Goal: Check status: Check status

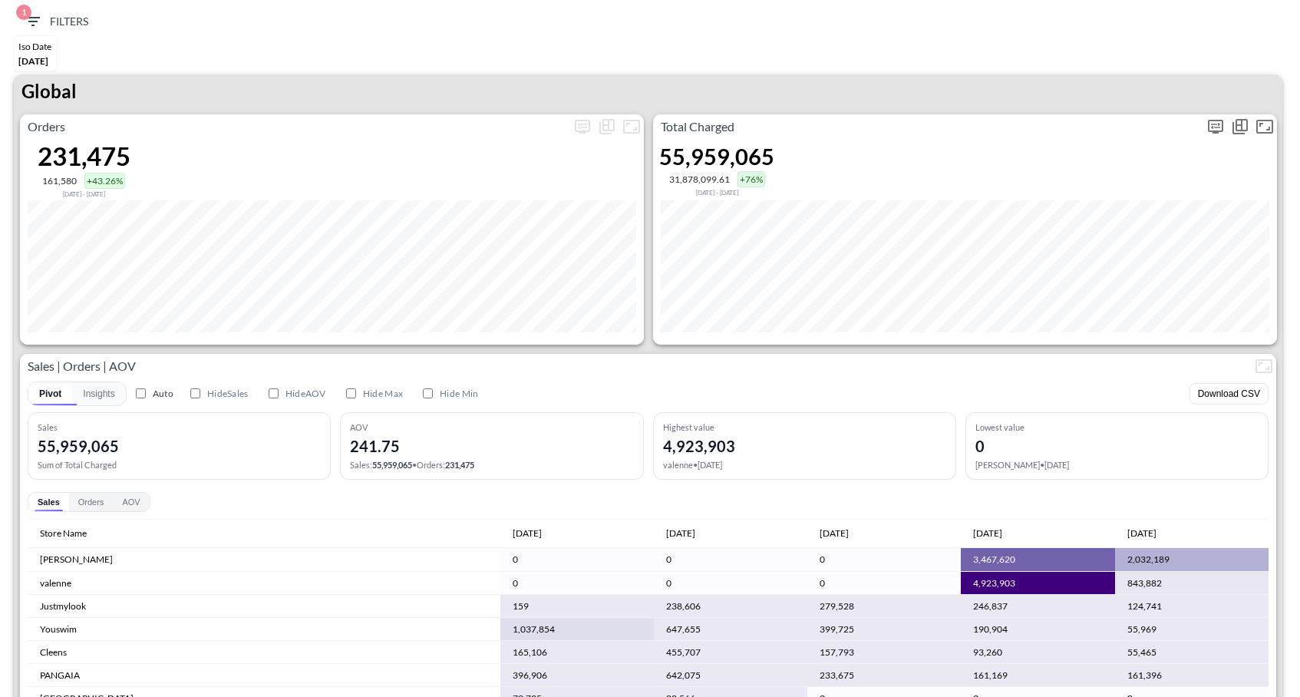
click at [1226, 124] on button "more" at bounding box center [1215, 126] width 25 height 25
click at [1095, 247] on body "BI.P.EYE, Interactive Analytics Dashboards 1 Filters Iso Date Jun 01, 2025 Glob…" at bounding box center [650, 348] width 1300 height 697
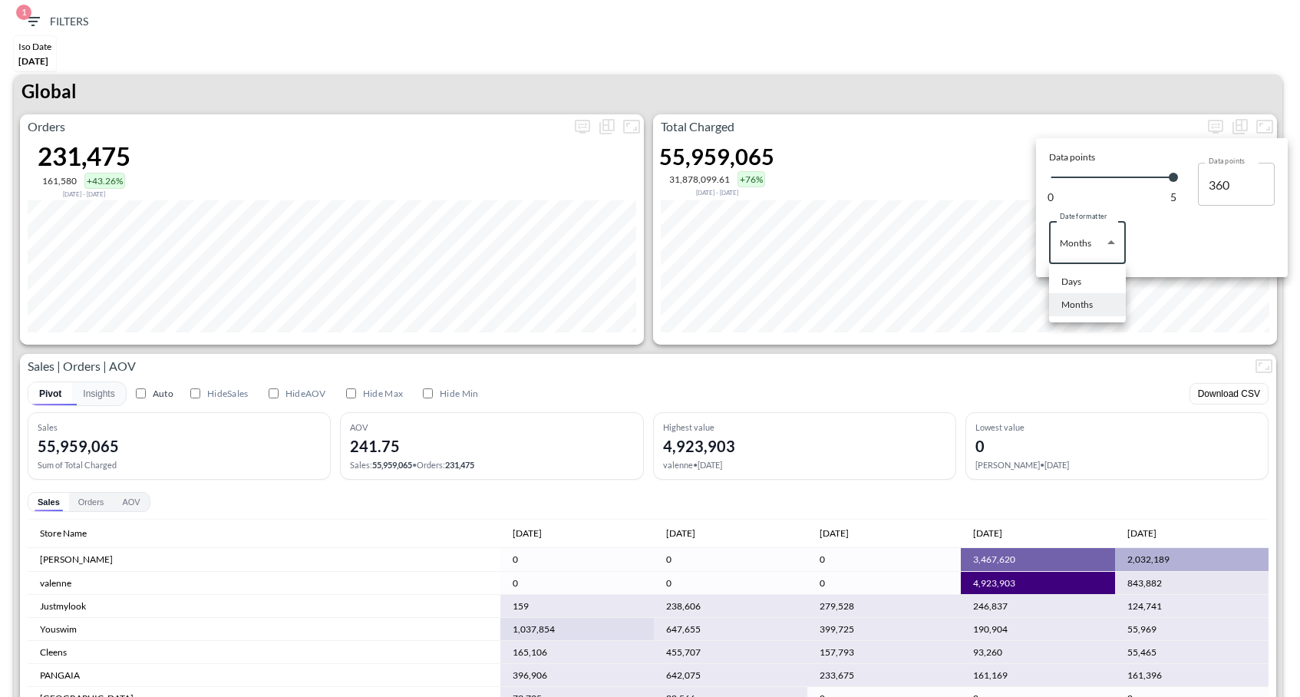
click at [1059, 300] on li "Months" at bounding box center [1087, 304] width 77 height 23
click at [1073, 261] on body "BI.P.EYE, Interactive Analytics Dashboards 1 Filters Iso Date Jun 01, 2025 Glob…" at bounding box center [650, 348] width 1300 height 697
click at [1076, 288] on li "Days" at bounding box center [1087, 281] width 77 height 23
type input "Days"
type input "137"
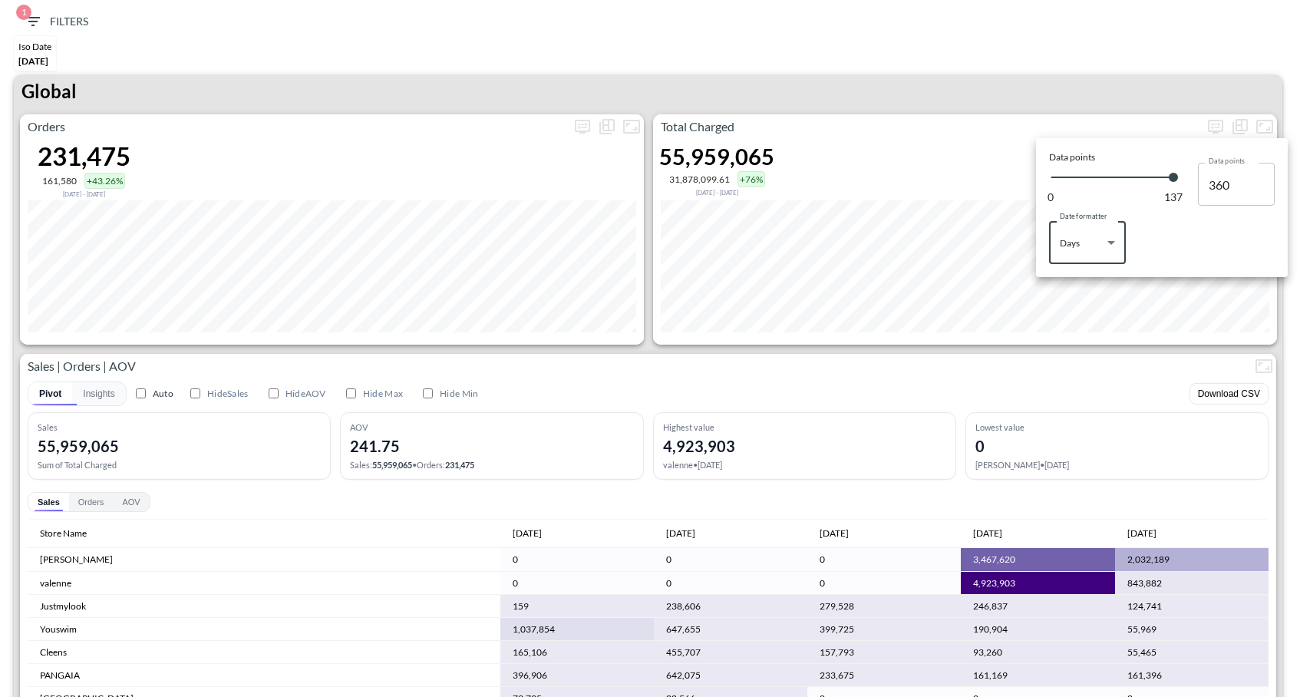
click at [1071, 94] on div at bounding box center [650, 348] width 1300 height 697
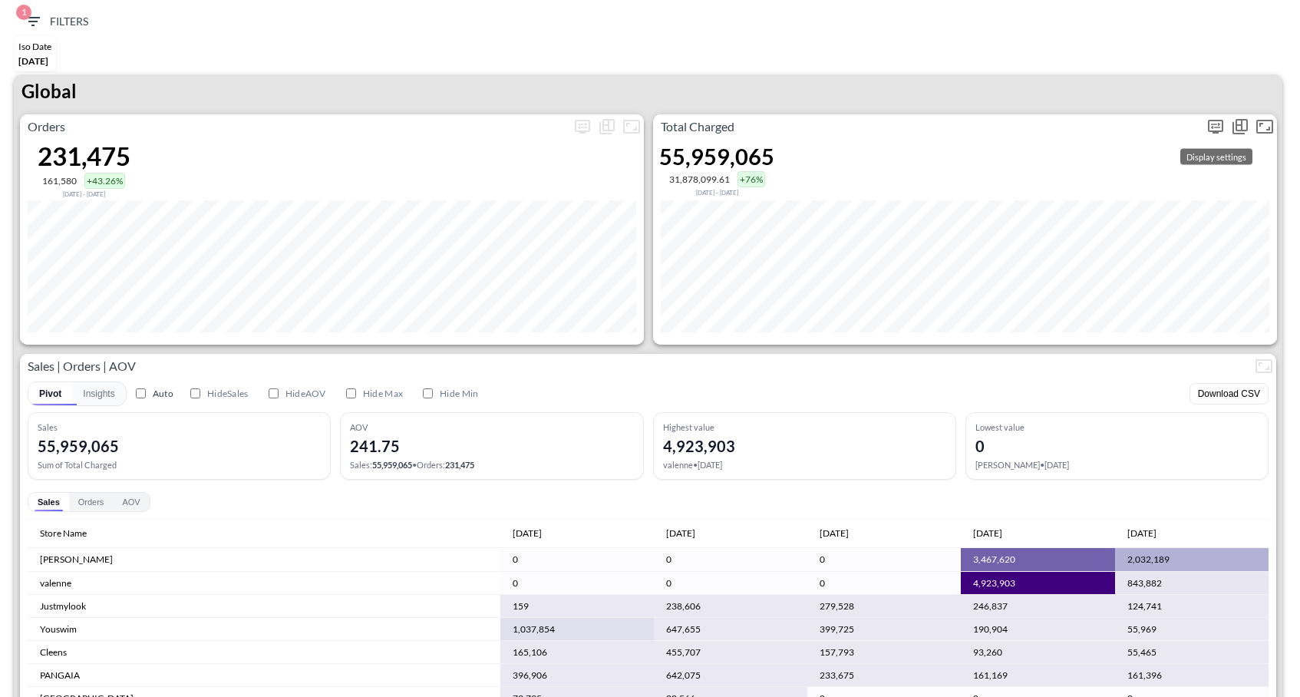
click at [1212, 126] on icon "more" at bounding box center [1215, 126] width 9 height 6
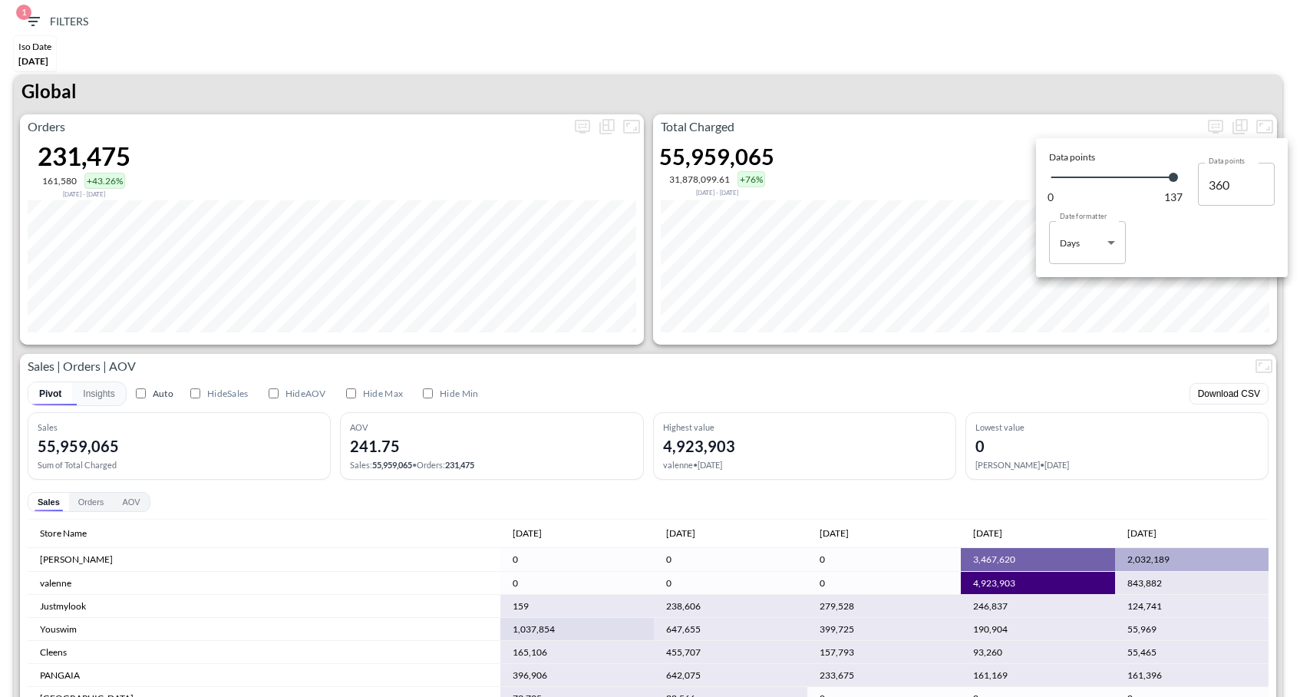
click at [23, 44] on div at bounding box center [650, 348] width 1300 height 697
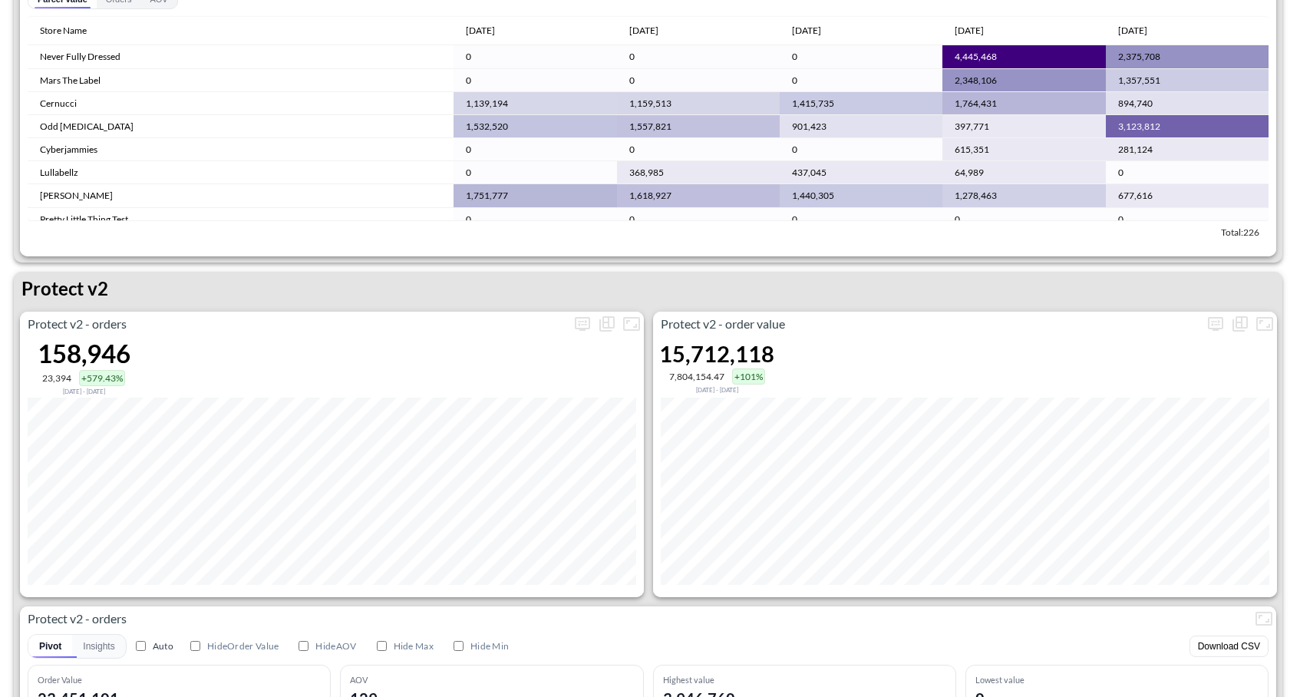
scroll to position [2738, 0]
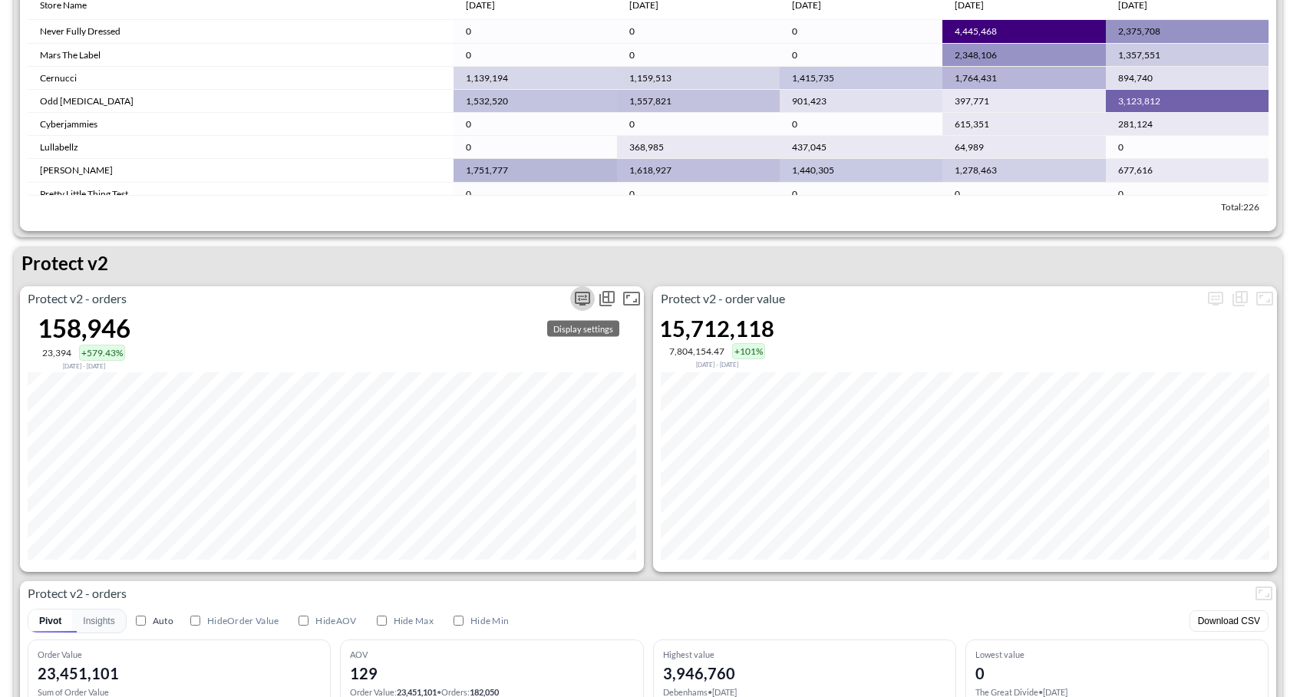
click at [583, 293] on icon "more" at bounding box center [582, 298] width 18 height 18
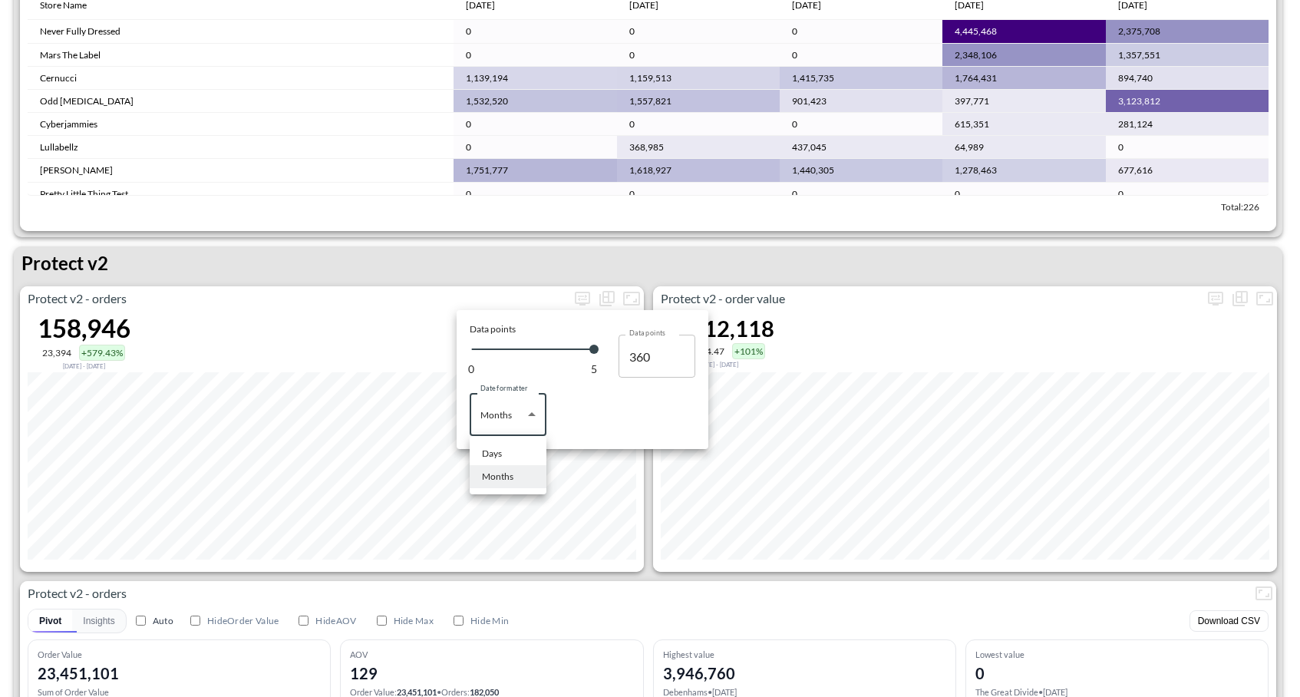
click at [523, 419] on body "BI.P.EYE, Interactive Analytics Dashboards 1 Filters Iso Date Jun 01, 2025 Glob…" at bounding box center [650, 348] width 1300 height 697
click at [503, 443] on li "Days" at bounding box center [508, 453] width 77 height 23
type input "Days"
type input "137"
click at [648, 598] on div at bounding box center [650, 348] width 1300 height 697
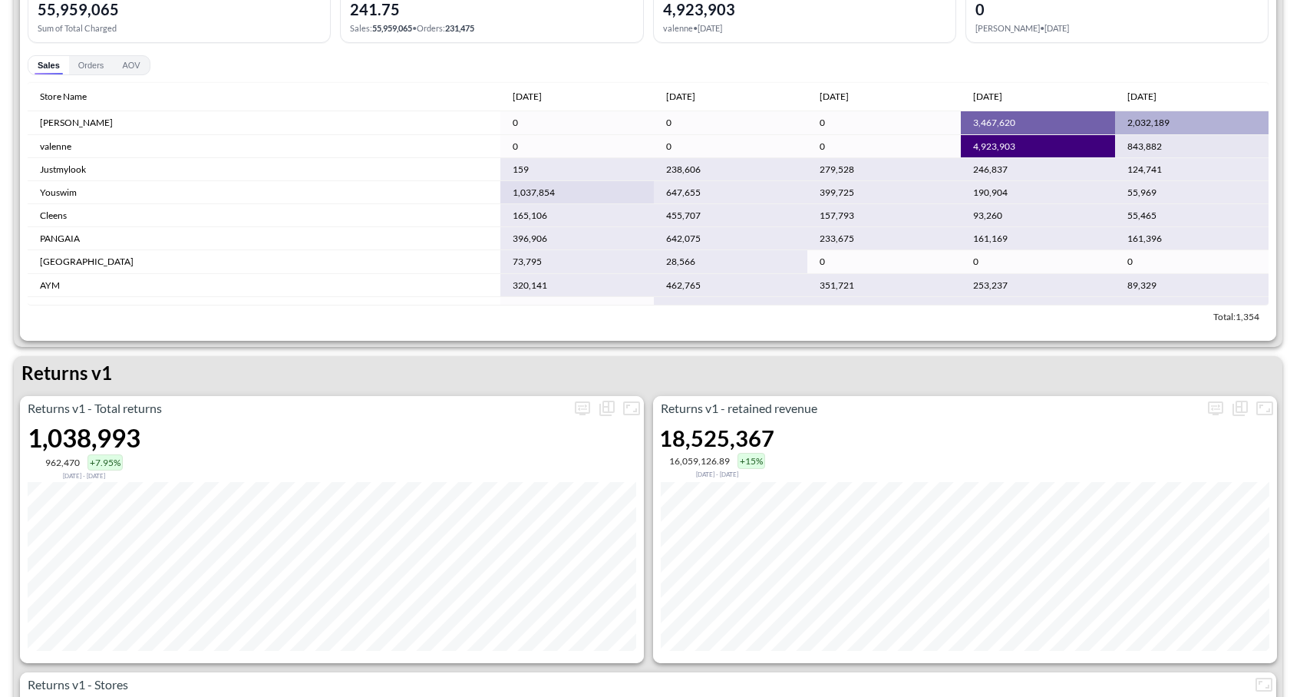
scroll to position [449, 0]
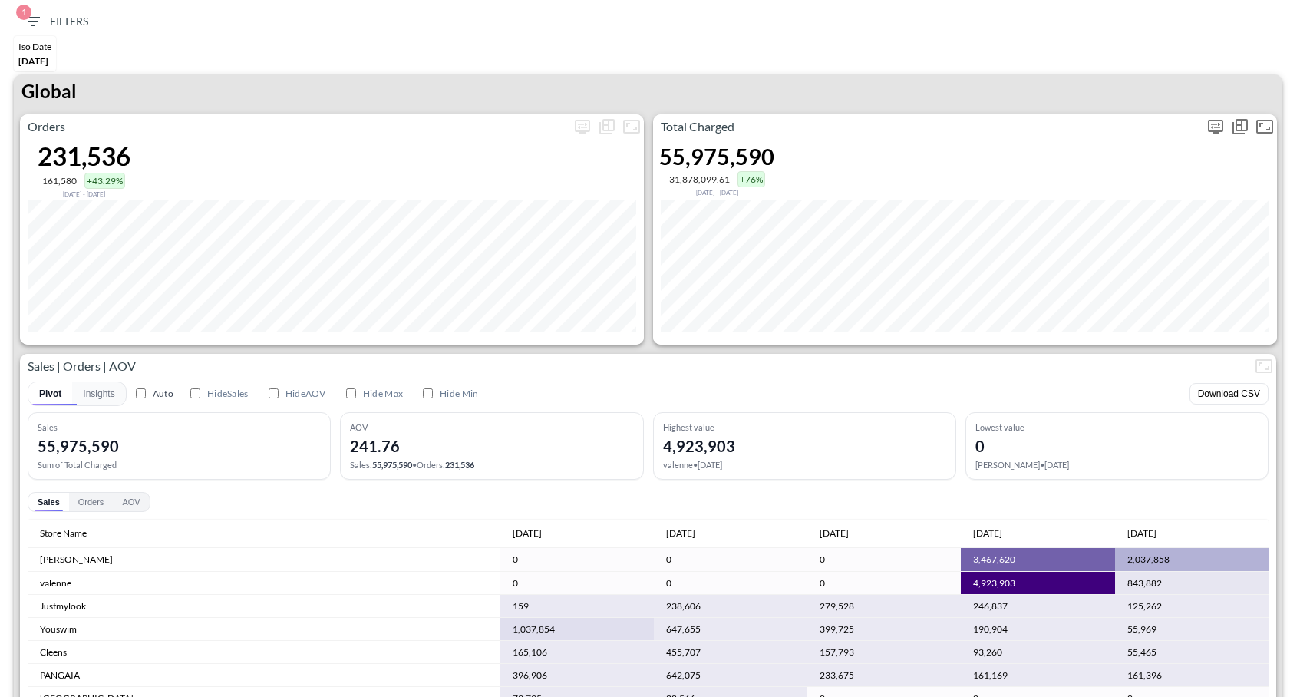
click at [1217, 129] on icon "more" at bounding box center [1215, 127] width 15 height 14
click at [1086, 247] on body "BI.P.EYE, Interactive Analytics Dashboards 1 Filters Iso Date [DATE] Global Ord…" at bounding box center [650, 348] width 1300 height 697
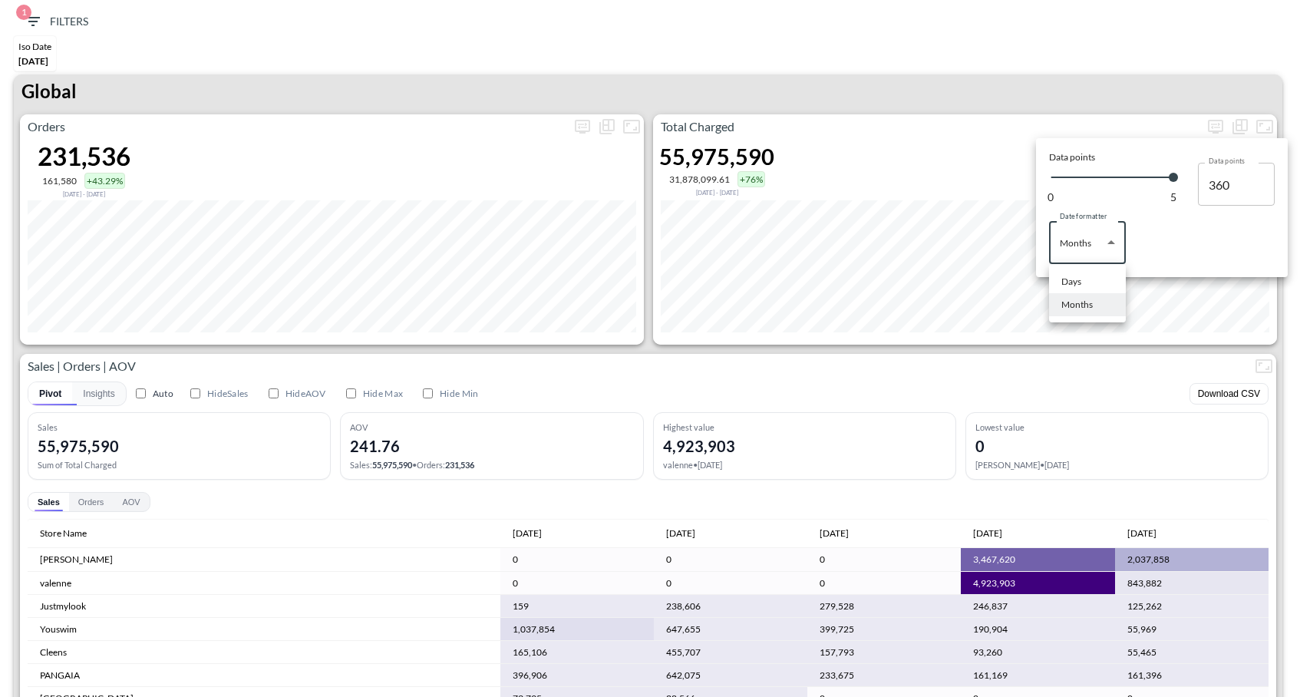
click at [1085, 275] on li "Days" at bounding box center [1087, 281] width 77 height 23
type input "Days"
type input "137"
click at [1139, 74] on div at bounding box center [650, 348] width 1300 height 697
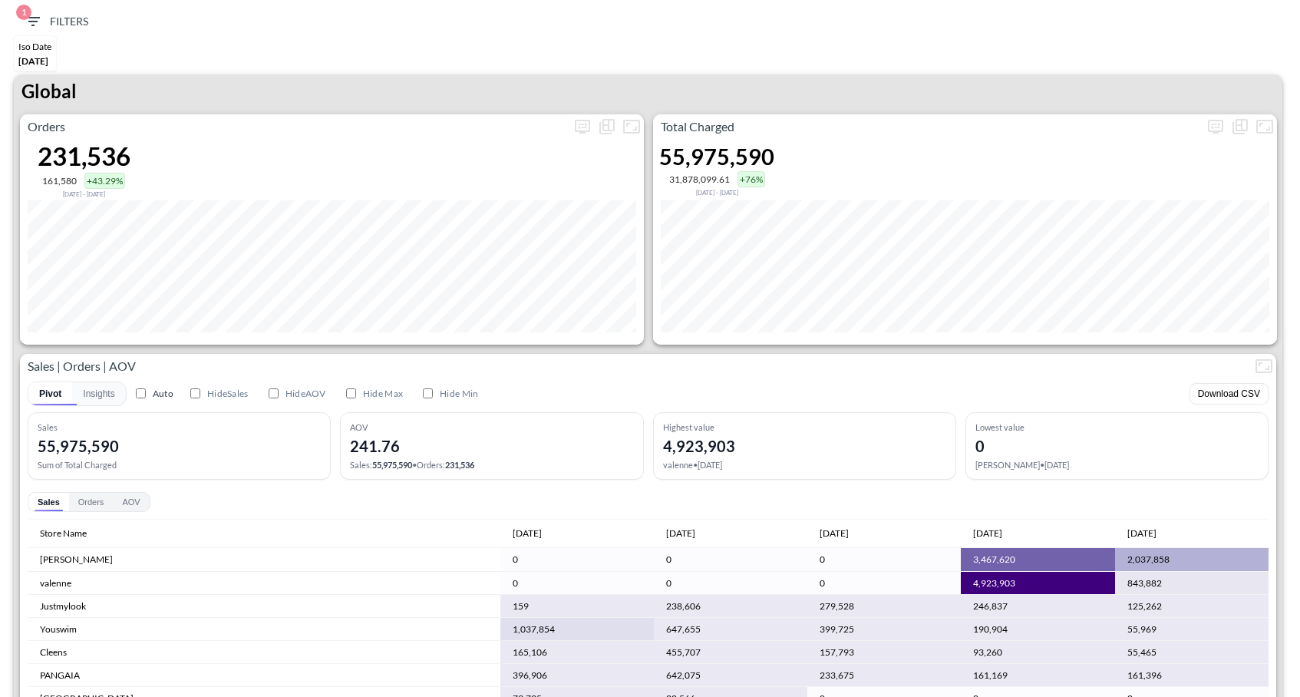
click at [26, 20] on icon "button" at bounding box center [33, 21] width 18 height 18
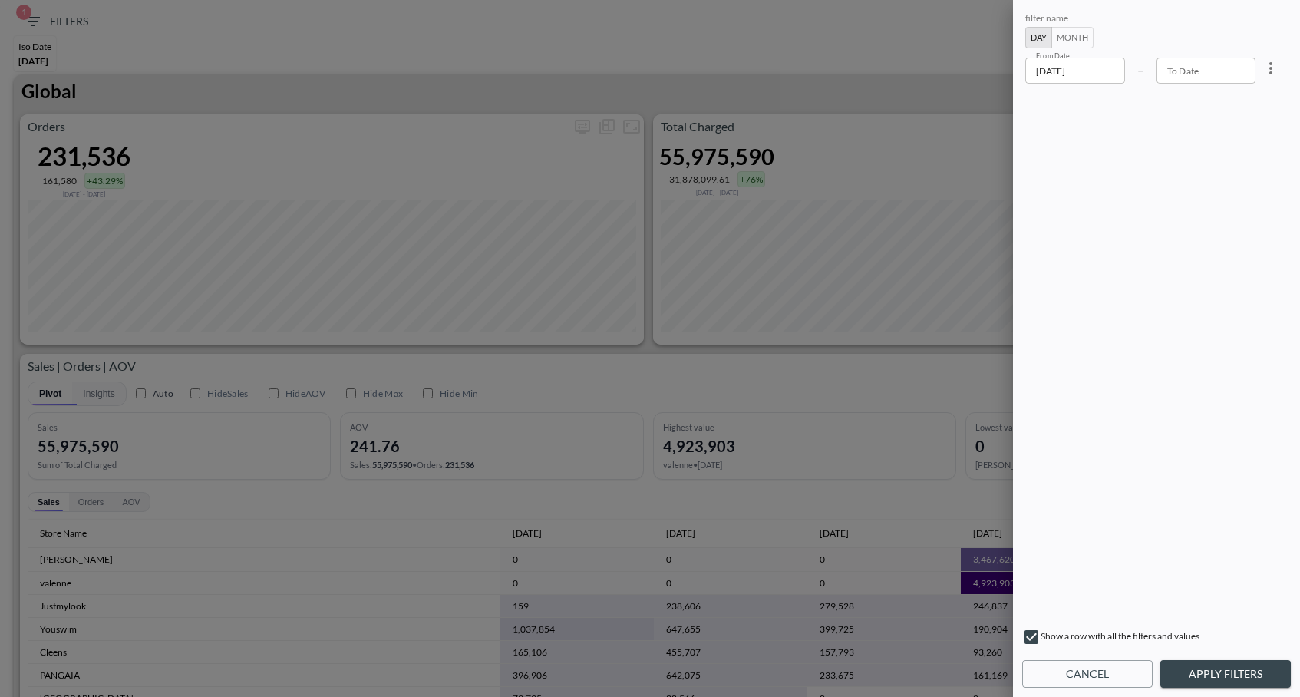
click at [1084, 71] on input "[DATE]" at bounding box center [1075, 71] width 100 height 26
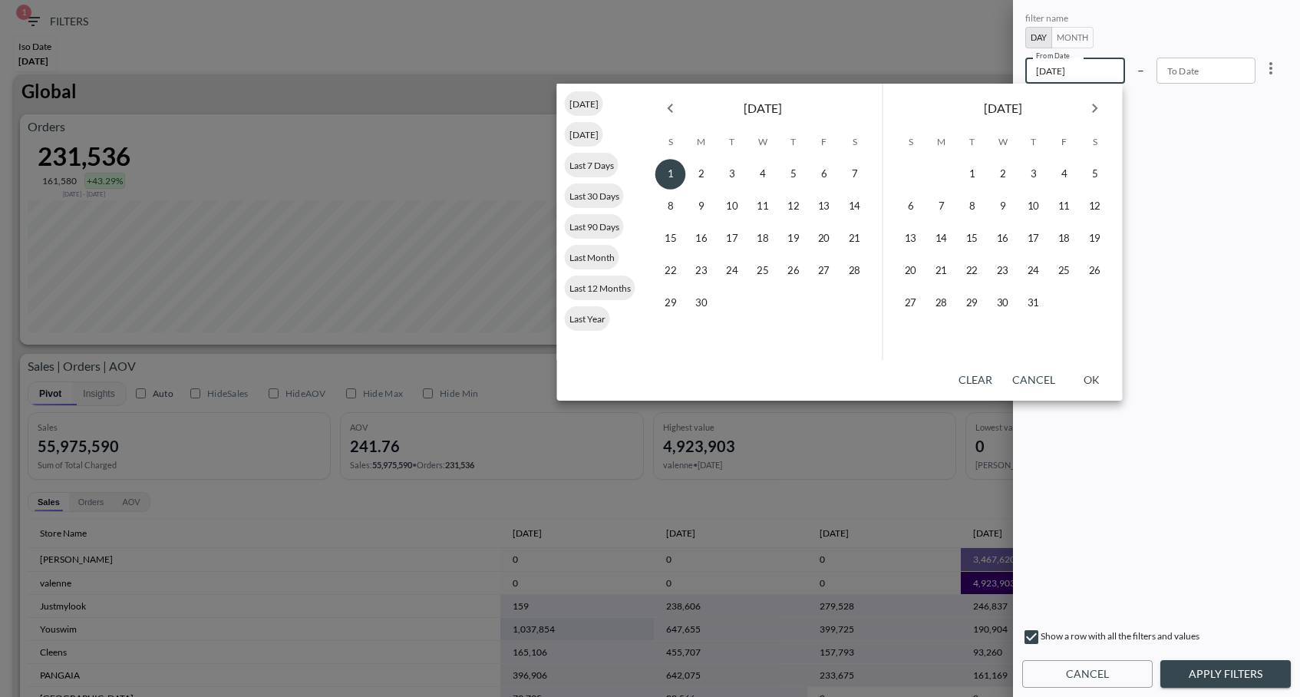
click at [1086, 105] on icon "Next month" at bounding box center [1095, 108] width 18 height 18
drag, startPoint x: 976, startPoint y: 233, endPoint x: 1011, endPoint y: 203, distance: 46.3
click at [976, 233] on button "14" at bounding box center [972, 238] width 31 height 31
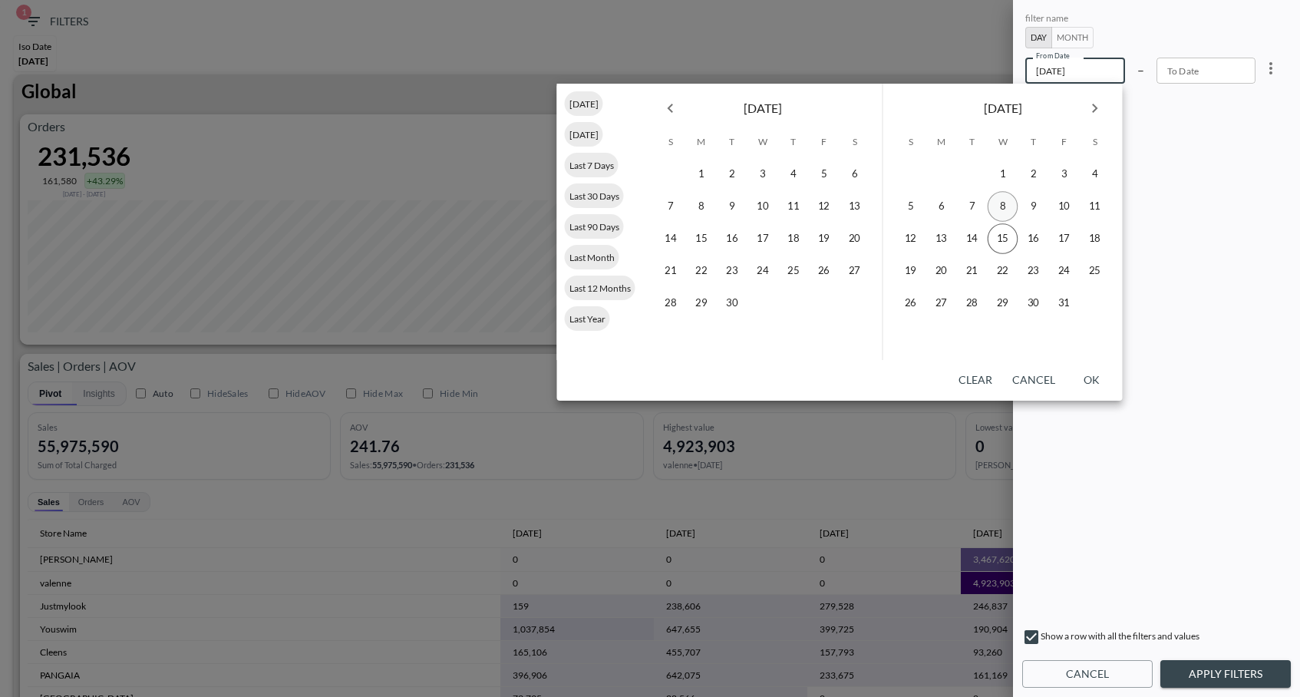
type input "[DATE]"
type input "YYYY-MM-DD"
click at [972, 239] on button "14" at bounding box center [972, 238] width 31 height 31
type input "[DATE]"
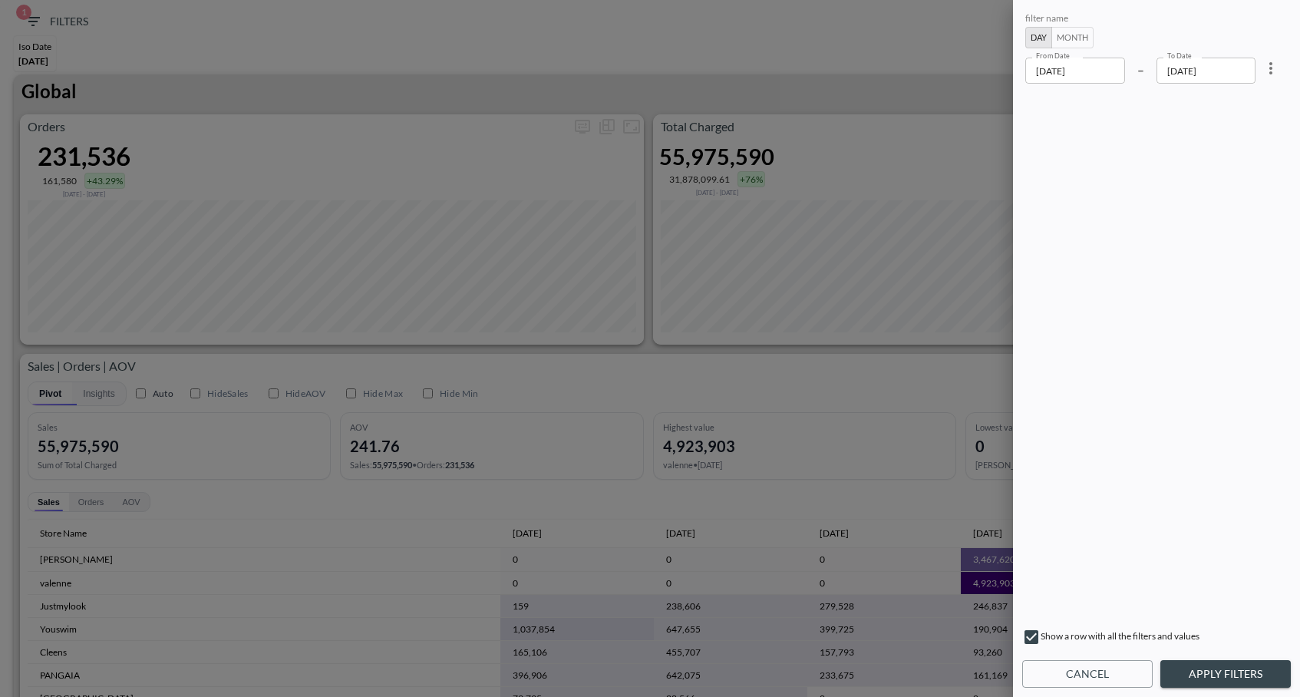
click at [1213, 677] on button "Apply Filters" at bounding box center [1225, 674] width 130 height 28
